Goal: Use online tool/utility: Utilize a website feature to perform a specific function

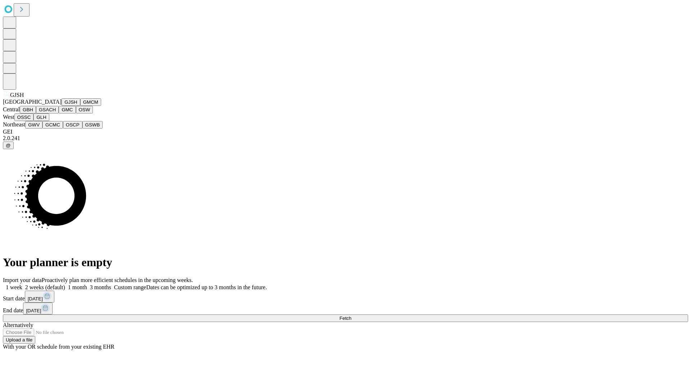
click at [62, 106] on button "GJSH" at bounding box center [71, 102] width 19 height 8
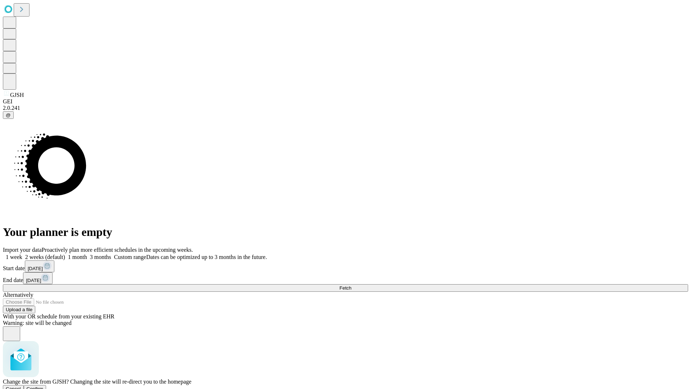
click at [44, 386] on span "Confirm" at bounding box center [35, 388] width 17 height 5
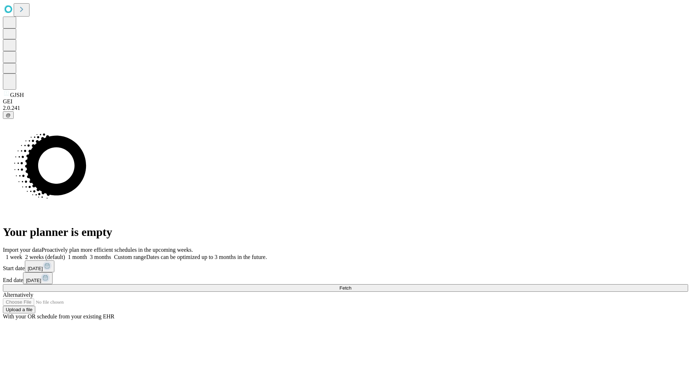
click at [87, 254] on label "1 month" at bounding box center [76, 257] width 22 height 6
click at [351, 285] on span "Fetch" at bounding box center [345, 287] width 12 height 5
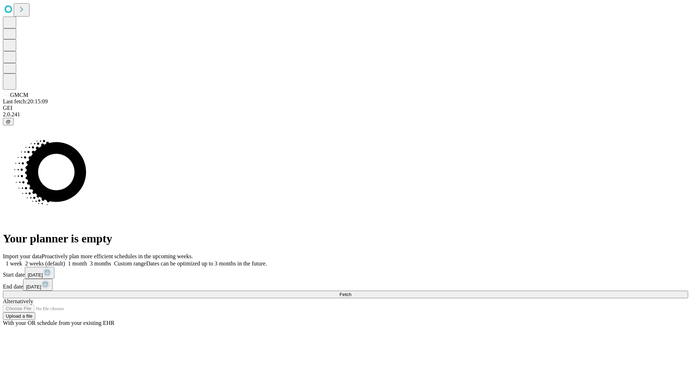
click at [87, 260] on label "1 month" at bounding box center [76, 263] width 22 height 6
click at [351, 292] on span "Fetch" at bounding box center [345, 294] width 12 height 5
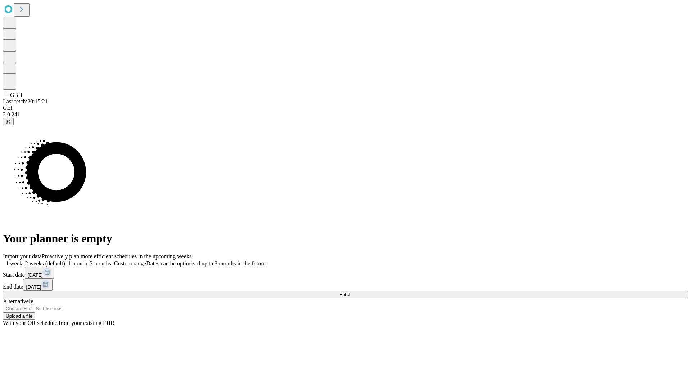
click at [87, 260] on label "1 month" at bounding box center [76, 263] width 22 height 6
click at [351, 292] on span "Fetch" at bounding box center [345, 294] width 12 height 5
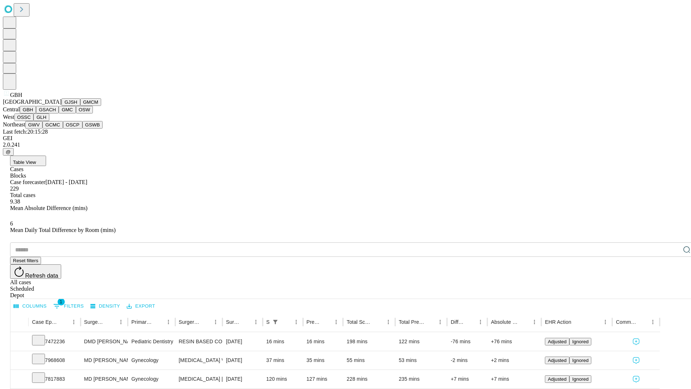
click at [56, 113] on button "GSACH" at bounding box center [47, 110] width 23 height 8
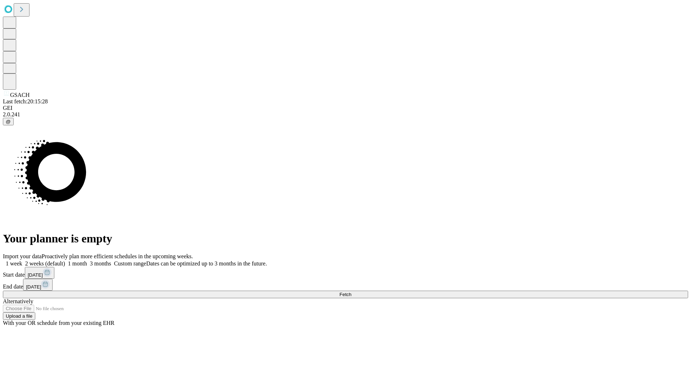
click at [351, 292] on span "Fetch" at bounding box center [345, 294] width 12 height 5
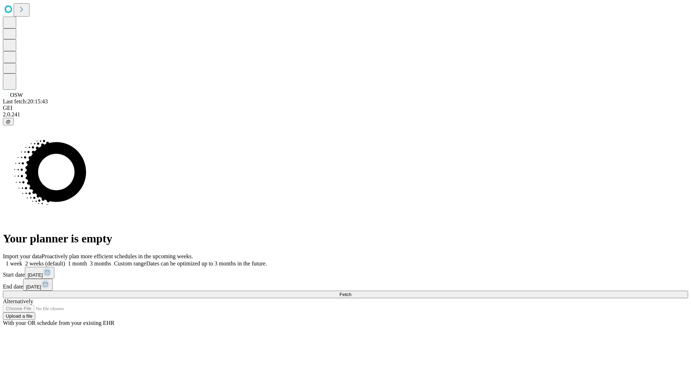
click at [87, 260] on label "1 month" at bounding box center [76, 263] width 22 height 6
click at [351, 292] on span "Fetch" at bounding box center [345, 294] width 12 height 5
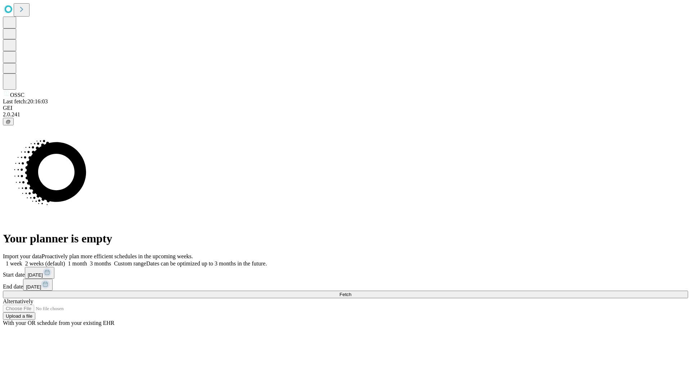
click at [87, 260] on label "1 month" at bounding box center [76, 263] width 22 height 6
click at [351, 292] on span "Fetch" at bounding box center [345, 294] width 12 height 5
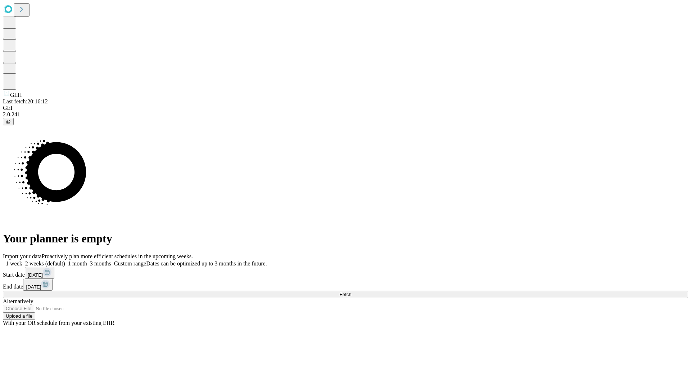
click at [351, 292] on span "Fetch" at bounding box center [345, 294] width 12 height 5
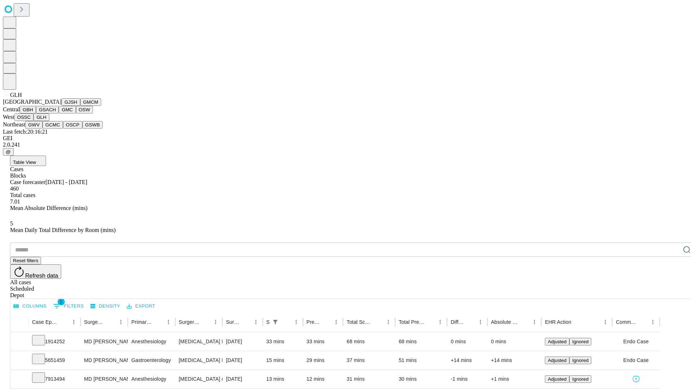
click at [42, 128] on button "GWV" at bounding box center [33, 125] width 17 height 8
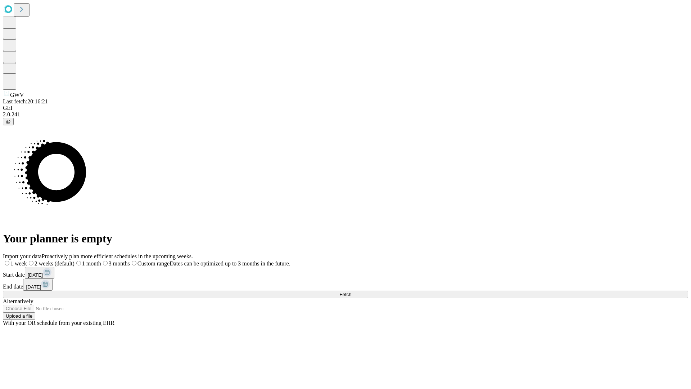
click at [101, 260] on label "1 month" at bounding box center [87, 263] width 27 height 6
click at [351, 292] on span "Fetch" at bounding box center [345, 294] width 12 height 5
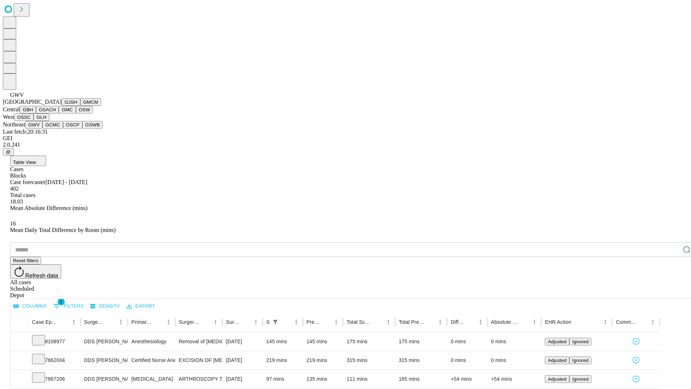
click at [56, 128] on button "GCMC" at bounding box center [52, 125] width 21 height 8
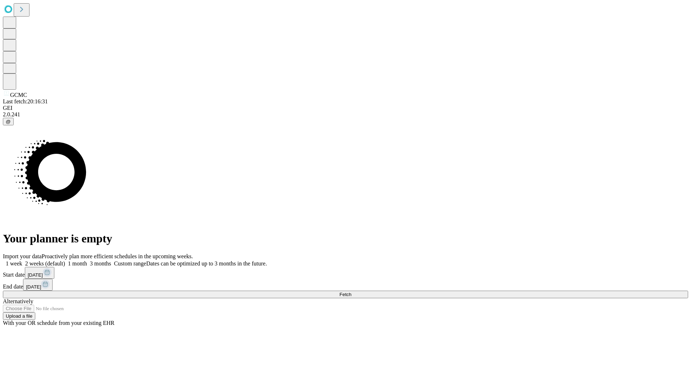
click at [87, 260] on label "1 month" at bounding box center [76, 263] width 22 height 6
click at [351, 292] on span "Fetch" at bounding box center [345, 294] width 12 height 5
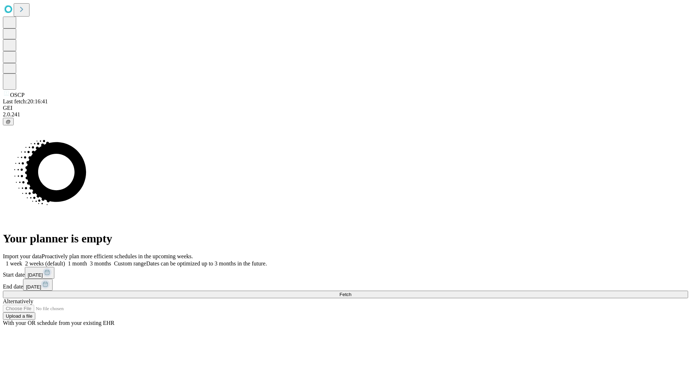
click at [87, 260] on label "1 month" at bounding box center [76, 263] width 22 height 6
click at [351, 292] on span "Fetch" at bounding box center [345, 294] width 12 height 5
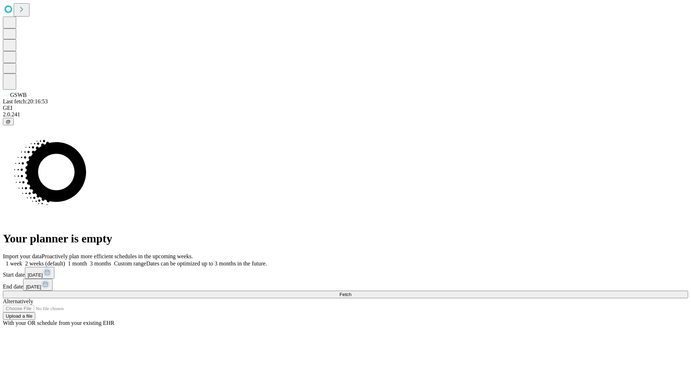
click at [87, 260] on label "1 month" at bounding box center [76, 263] width 22 height 6
click at [351, 292] on span "Fetch" at bounding box center [345, 294] width 12 height 5
